Goal: Information Seeking & Learning: Check status

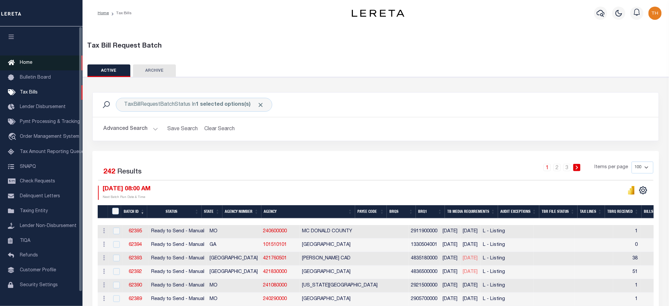
click at [45, 62] on link "Home" at bounding box center [41, 62] width 83 height 15
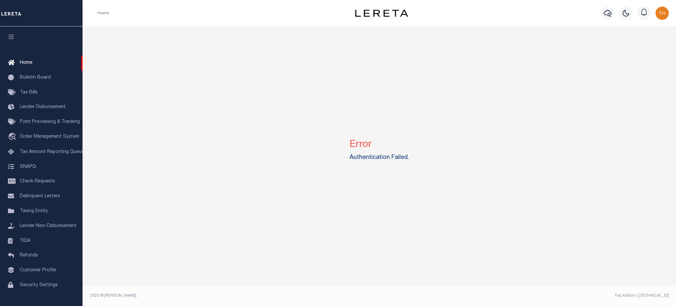
drag, startPoint x: 348, startPoint y: 159, endPoint x: 415, endPoint y: 162, distance: 67.1
click at [413, 162] on div "Error Authentication Failed." at bounding box center [379, 148] width 589 height 245
click at [41, 95] on link "Tax Bills" at bounding box center [41, 92] width 83 height 15
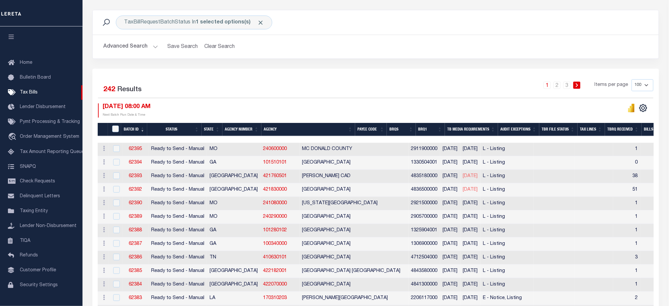
scroll to position [44, 0]
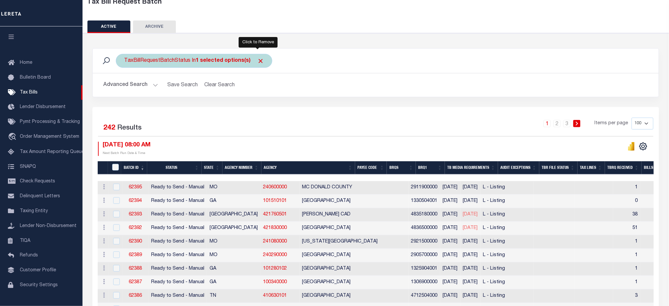
click at [257, 61] on span "Click to Remove" at bounding box center [260, 60] width 7 height 7
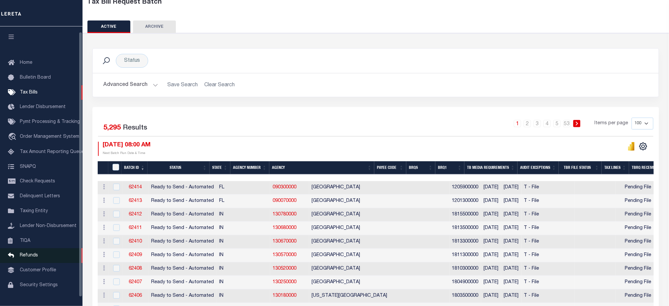
scroll to position [15, 0]
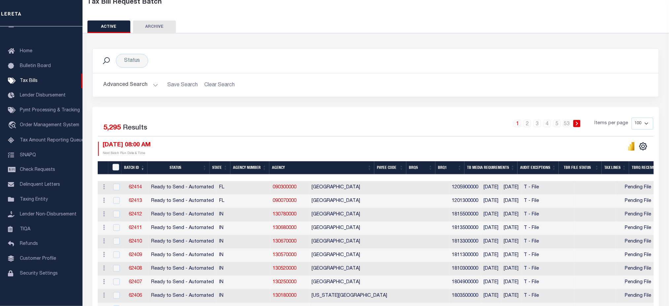
click at [139, 84] on button "Advanced Search" at bounding box center [130, 85] width 55 height 13
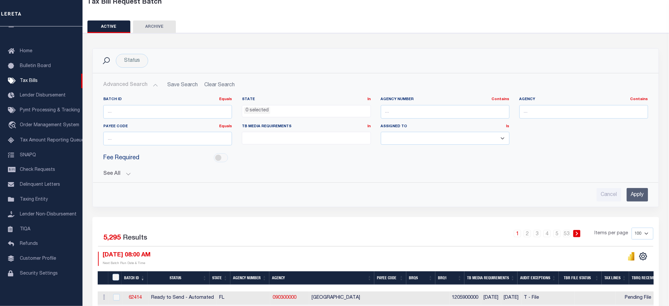
click at [115, 169] on div "See All BRQS On On After Before Between On On After Is" at bounding box center [375, 171] width 545 height 12
click at [130, 172] on button "See All" at bounding box center [375, 174] width 545 height 6
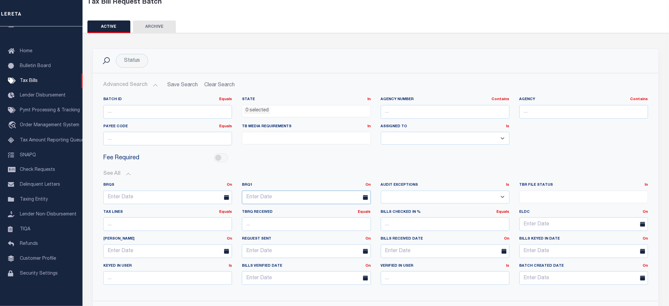
click at [323, 191] on input "text" at bounding box center [306, 198] width 129 height 14
click at [325, 249] on span "8" at bounding box center [321, 247] width 13 height 13
type input "08-08-2025"
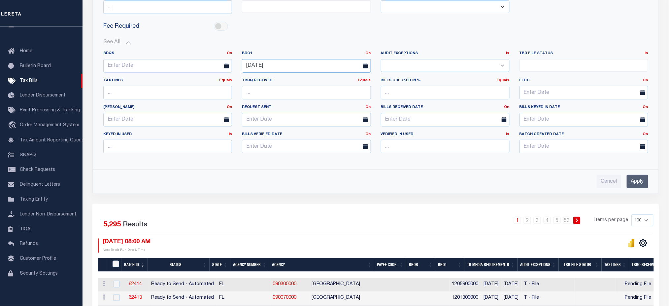
scroll to position [176, 0]
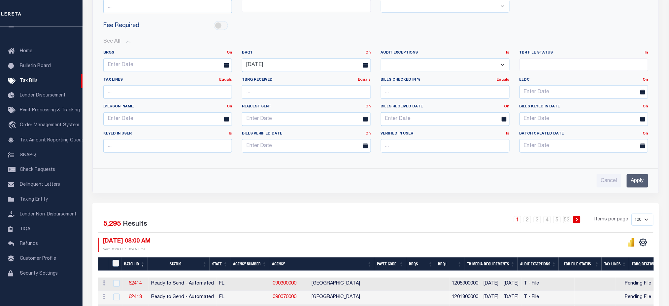
click at [639, 178] on input "Apply" at bounding box center [637, 181] width 21 height 14
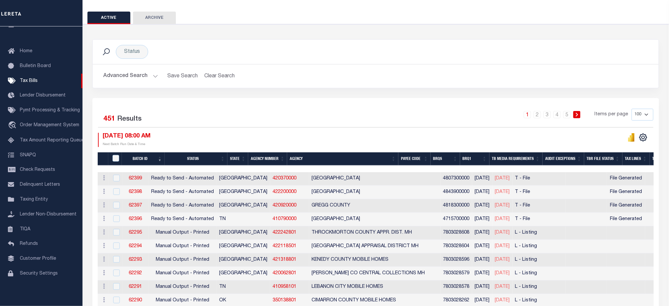
scroll to position [0, 0]
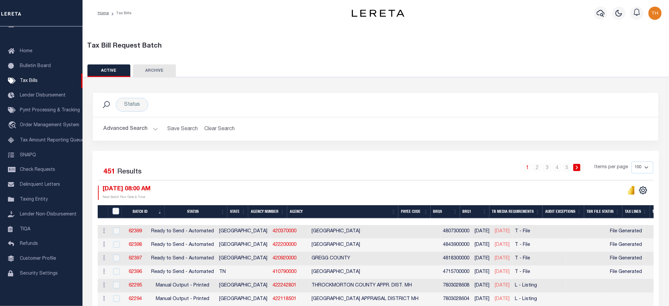
click at [119, 123] on button "Advanced Search" at bounding box center [130, 128] width 55 height 13
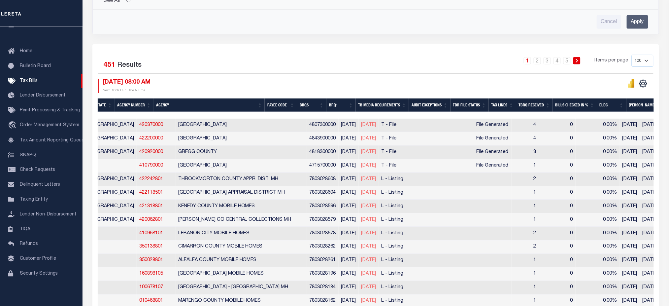
scroll to position [212, 0]
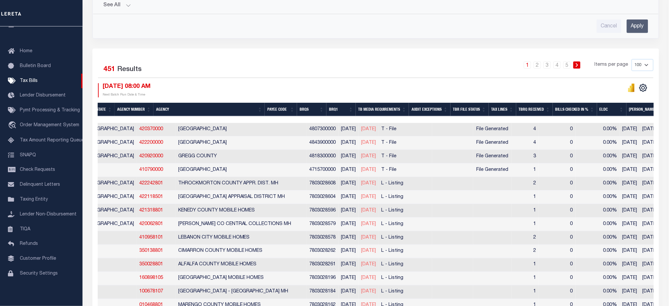
click at [516, 107] on th "Tax Lines" at bounding box center [502, 110] width 27 height 14
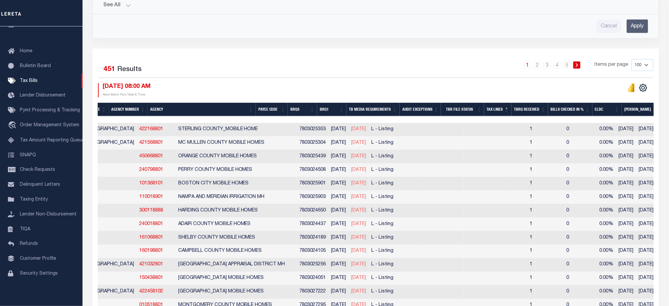
click at [512, 107] on th "Tax Lines" at bounding box center [497, 110] width 27 height 14
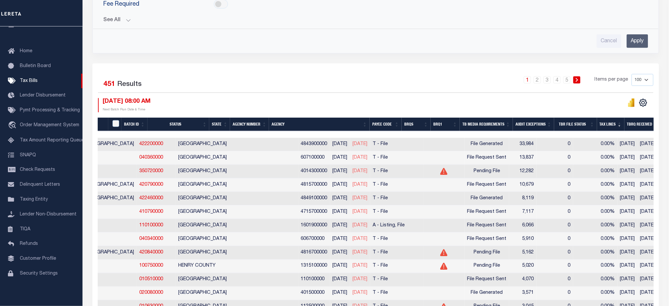
scroll to position [0, 134]
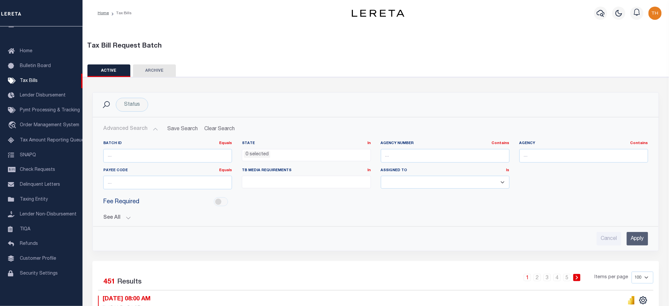
click at [124, 219] on button "See All" at bounding box center [375, 218] width 545 height 6
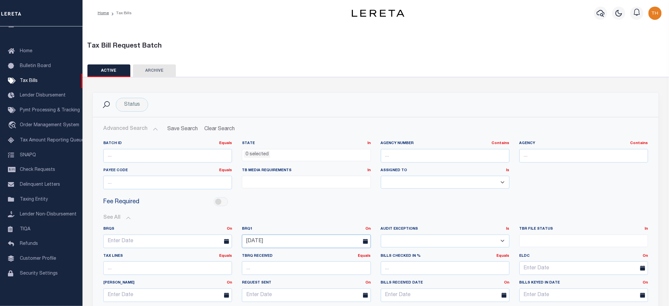
click at [307, 243] on input "08-08-2025" at bounding box center [306, 241] width 129 height 14
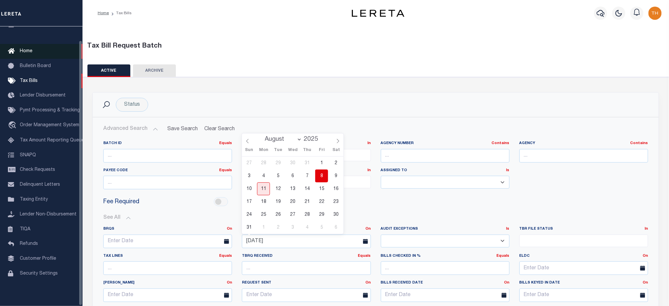
click at [35, 45] on link "Home" at bounding box center [41, 51] width 83 height 15
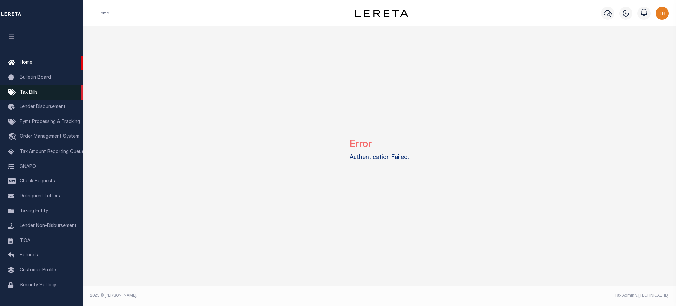
click at [43, 91] on link "Tax Bills" at bounding box center [41, 92] width 83 height 15
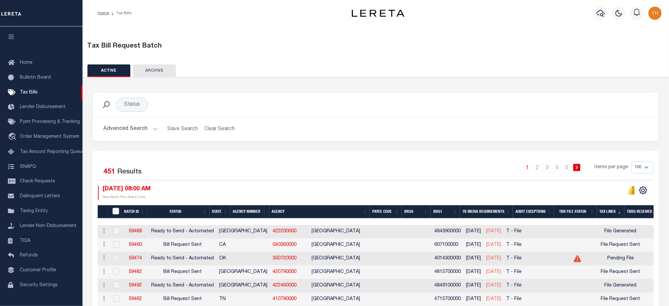
click at [149, 130] on button "Advanced Search" at bounding box center [130, 128] width 55 height 13
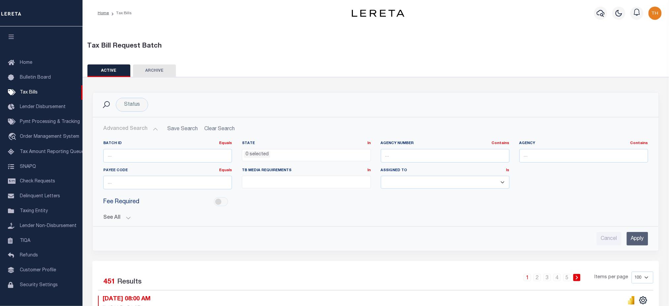
click at [113, 217] on button "See All" at bounding box center [375, 218] width 545 height 6
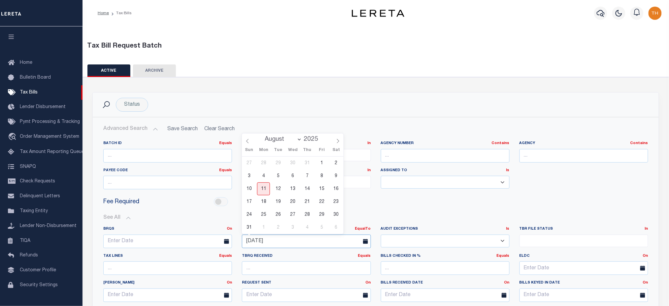
drag, startPoint x: 297, startPoint y: 241, endPoint x: 231, endPoint y: 241, distance: 66.7
click at [231, 241] on div "BRQS On On After Before Between BRQ1 EqualTo On After Before Between 08-08-2025…" at bounding box center [375, 280] width 555 height 108
click at [268, 186] on span "11" at bounding box center [263, 188] width 13 height 13
type input "08-11-2025"
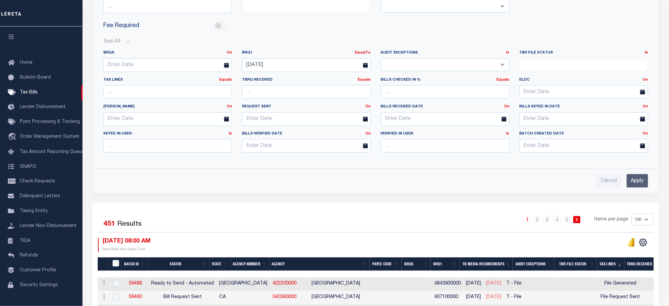
click at [636, 178] on input "Apply" at bounding box center [637, 181] width 21 height 14
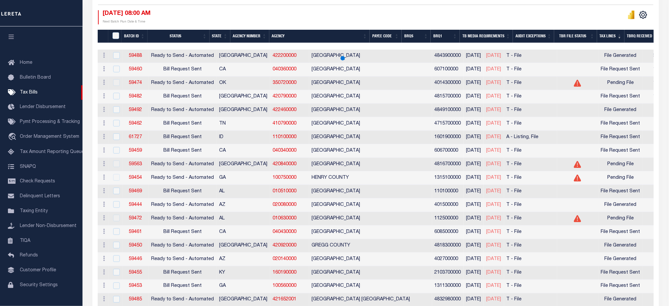
scroll to position [11, 0]
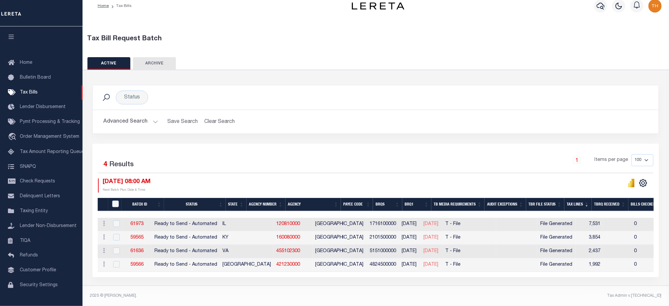
click at [127, 123] on button "Advanced Search" at bounding box center [130, 121] width 55 height 13
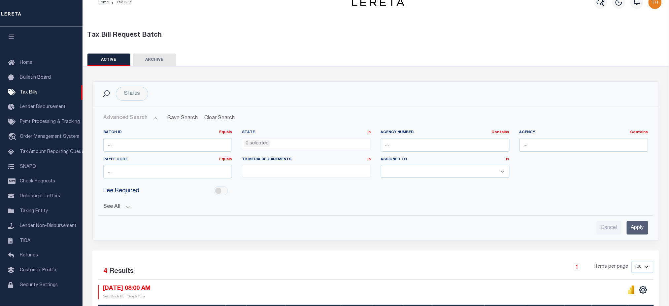
click at [128, 210] on button "See All" at bounding box center [375, 207] width 545 height 6
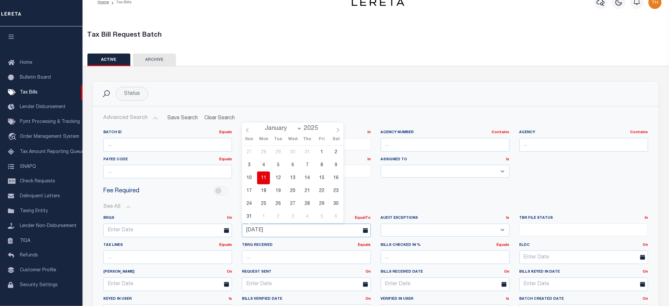
drag, startPoint x: 278, startPoint y: 230, endPoint x: 209, endPoint y: 229, distance: 69.0
click at [209, 229] on div "BRQS On On After Before Between BRQ1 EqualTo On After Before Between 08-11-2025…" at bounding box center [375, 269] width 555 height 108
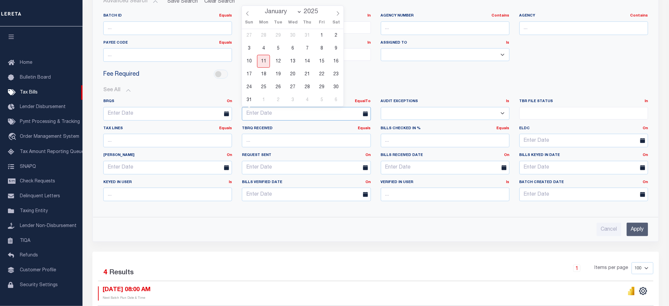
scroll to position [143, 0]
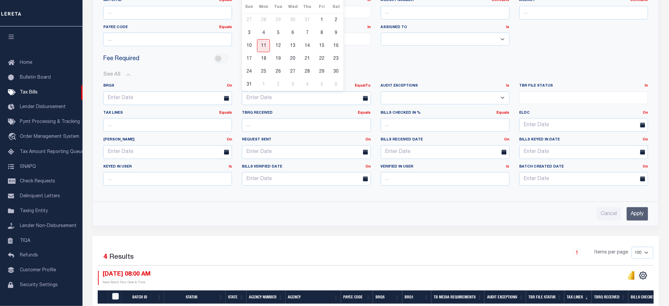
click at [643, 214] on input "Apply" at bounding box center [637, 214] width 21 height 14
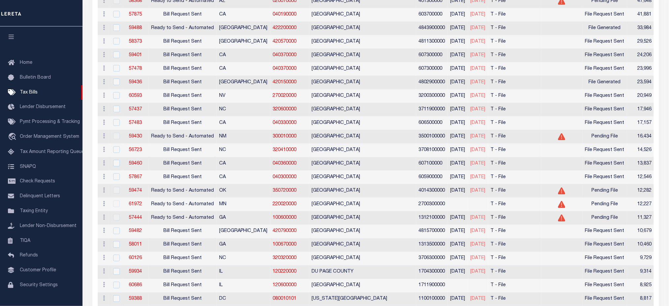
scroll to position [11, 0]
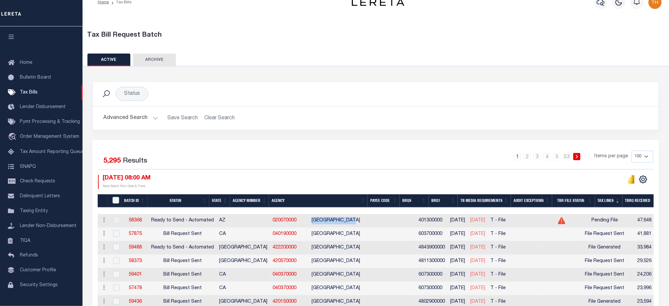
drag, startPoint x: 269, startPoint y: 220, endPoint x: 335, endPoint y: 224, distance: 66.2
click at [335, 224] on tr "ACTIONS Delete 58368 Ready to Send - Automated AZ 020070000 MARICOPA COUNTY 401…" at bounding box center [626, 221] width 1056 height 14
drag, startPoint x: 637, startPoint y: 222, endPoint x: 584, endPoint y: 227, distance: 53.1
click at [585, 227] on tr "ACTIONS Delete 58368 Ready to Send - Automated AZ 020070000 MARICOPA COUNTY 401…" at bounding box center [626, 221] width 1056 height 14
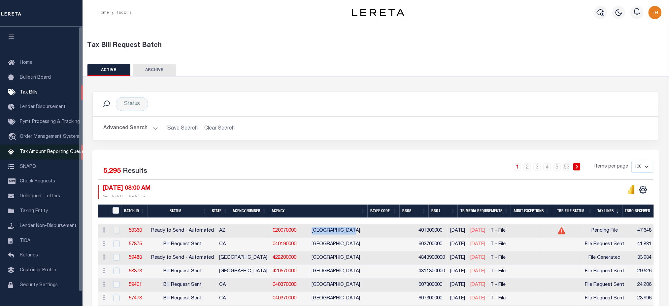
scroll to position [0, 0]
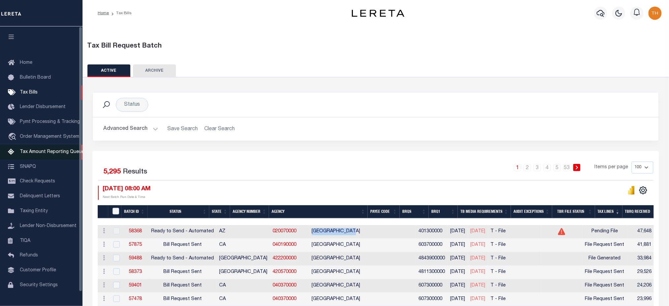
click at [42, 154] on span "Tax Amount Reporting Queue" at bounding box center [52, 152] width 64 height 5
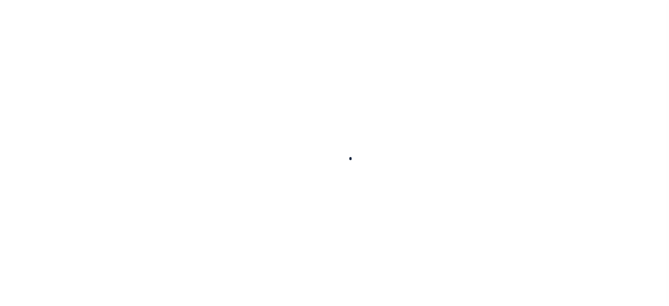
select select "100"
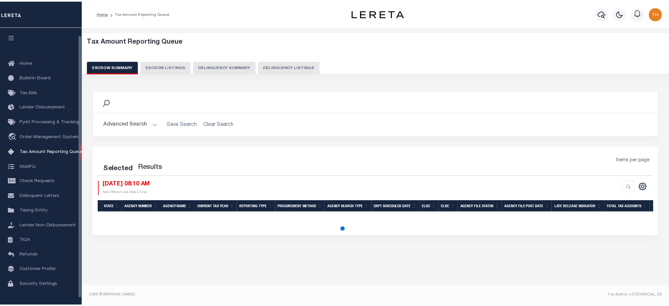
scroll to position [8, 0]
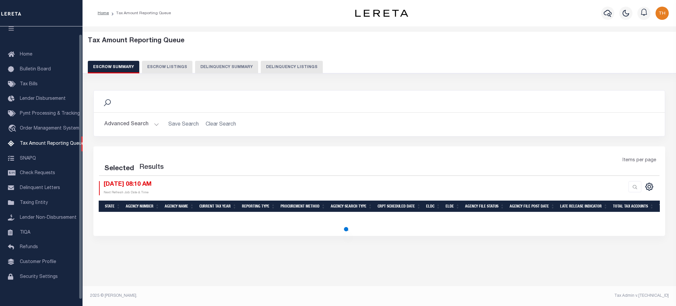
select select "100"
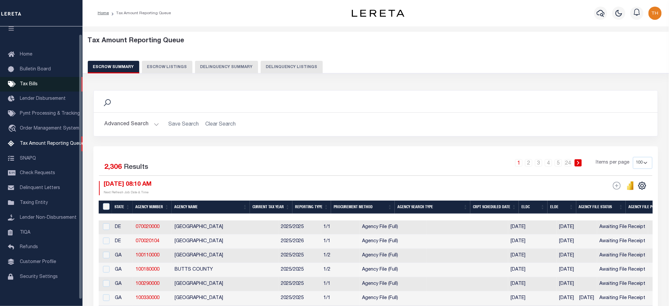
click at [40, 84] on link "Tax Bills" at bounding box center [41, 84] width 83 height 15
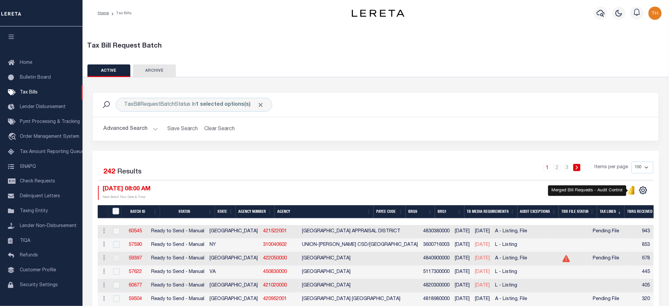
click at [633, 192] on icon "" at bounding box center [631, 191] width 3 height 6
click at [261, 106] on span "Click to Remove" at bounding box center [260, 104] width 7 height 7
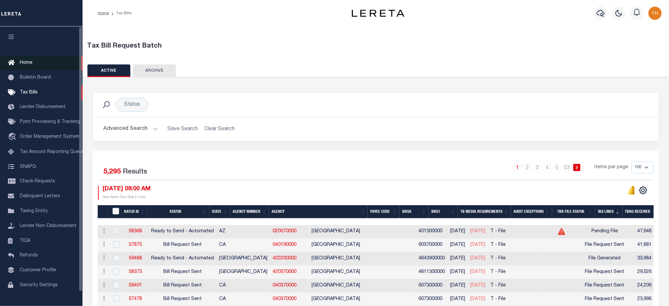
click at [33, 63] on link "Home" at bounding box center [41, 62] width 83 height 15
